Goal: Task Accomplishment & Management: Complete application form

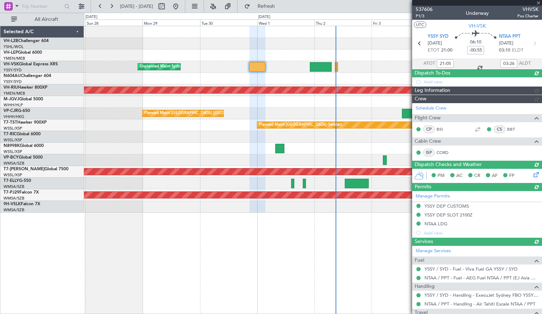
type input "[PERSON_NAME] (BTA)"
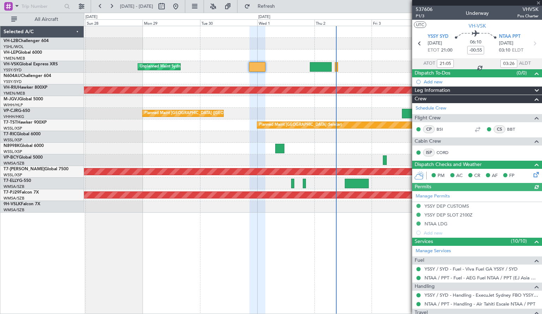
type input "[PERSON_NAME] (BTA)"
click at [469, 27] on span "VH-VSK" at bounding box center [477, 25] width 17 height 7
type input "[PERSON_NAME] (BTA)"
click at [16, 105] on link "WIHH/HLP Jakarta (Halim Intl)" at bounding box center [13, 104] width 19 height 5
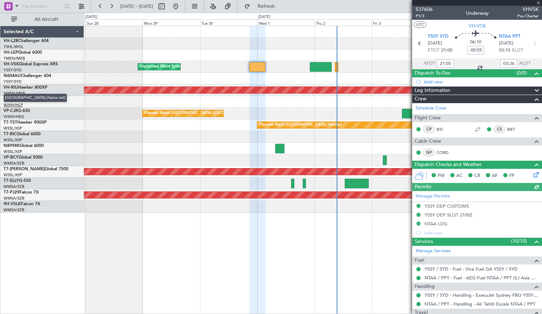
type input "[PERSON_NAME] (BTA)"
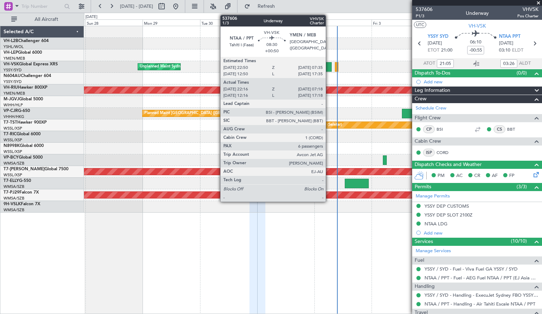
click at [329, 68] on div at bounding box center [321, 67] width 22 height 10
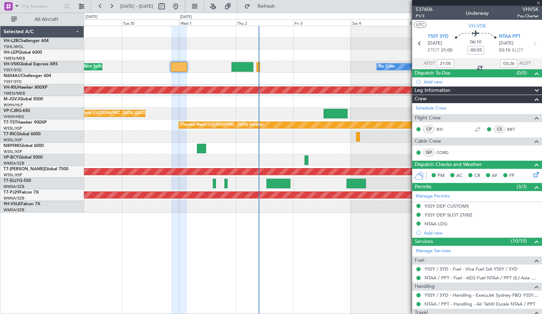
click at [279, 82] on div at bounding box center [313, 79] width 458 height 12
type input "+00:50"
type input "22:26"
type input "07:13"
type input "6"
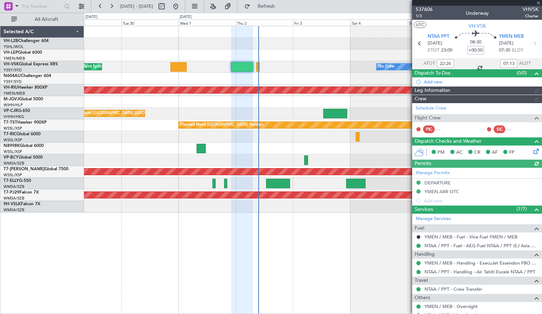
type input "[PERSON_NAME] (HHAFI)"
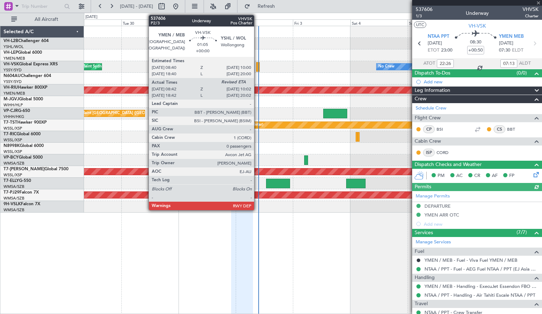
click at [258, 69] on div at bounding box center [258, 67] width 4 height 10
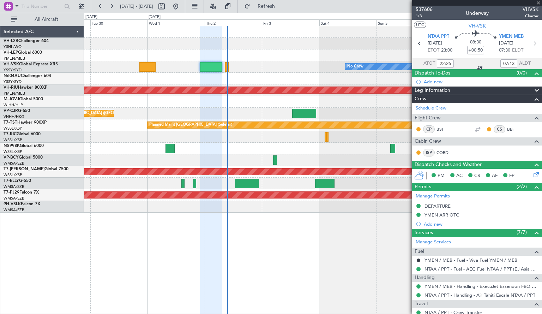
click at [255, 75] on div at bounding box center [313, 79] width 458 height 12
type input "08:52"
type input "0"
